Goal: Entertainment & Leisure: Consume media (video, audio)

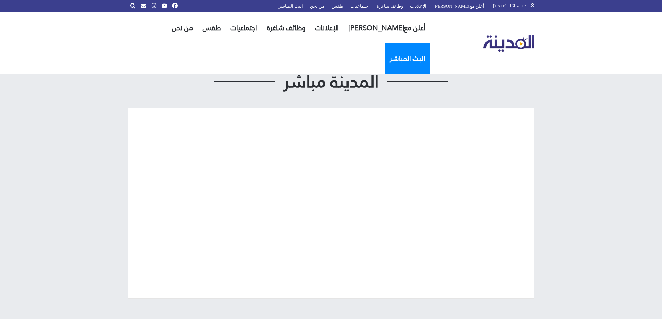
click at [384, 43] on link "البث المباشر" at bounding box center [407, 58] width 46 height 31
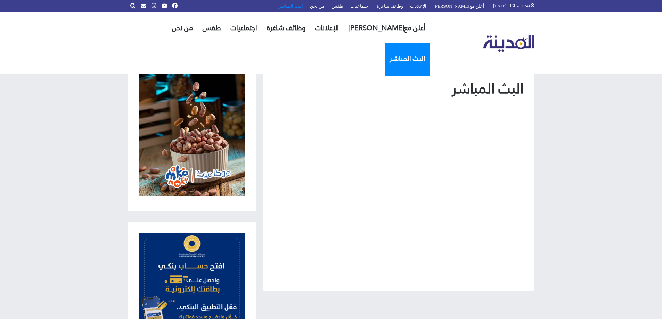
click at [306, 7] on link "البث المباشر" at bounding box center [290, 6] width 31 height 12
